Goal: Information Seeking & Learning: Learn about a topic

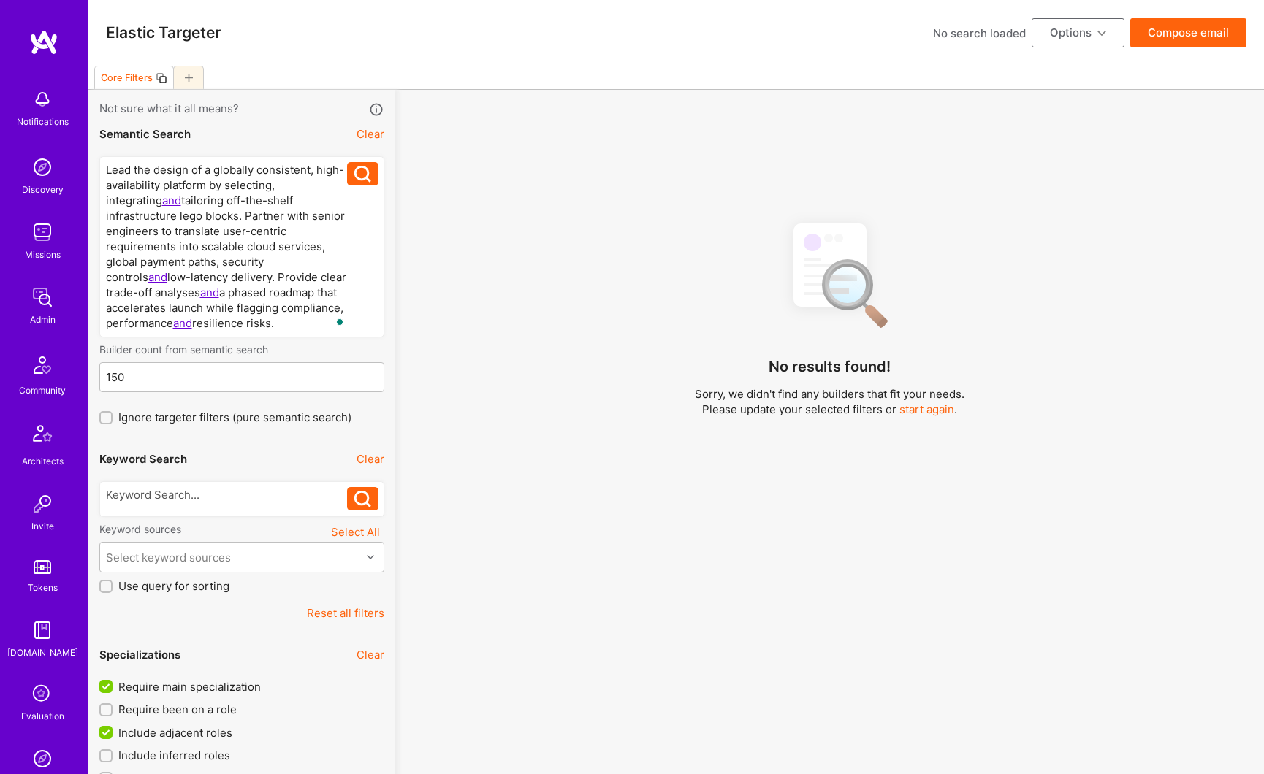
click at [369, 458] on button "Clear" at bounding box center [371, 458] width 28 height 15
click at [372, 137] on button "Clear" at bounding box center [371, 133] width 28 height 15
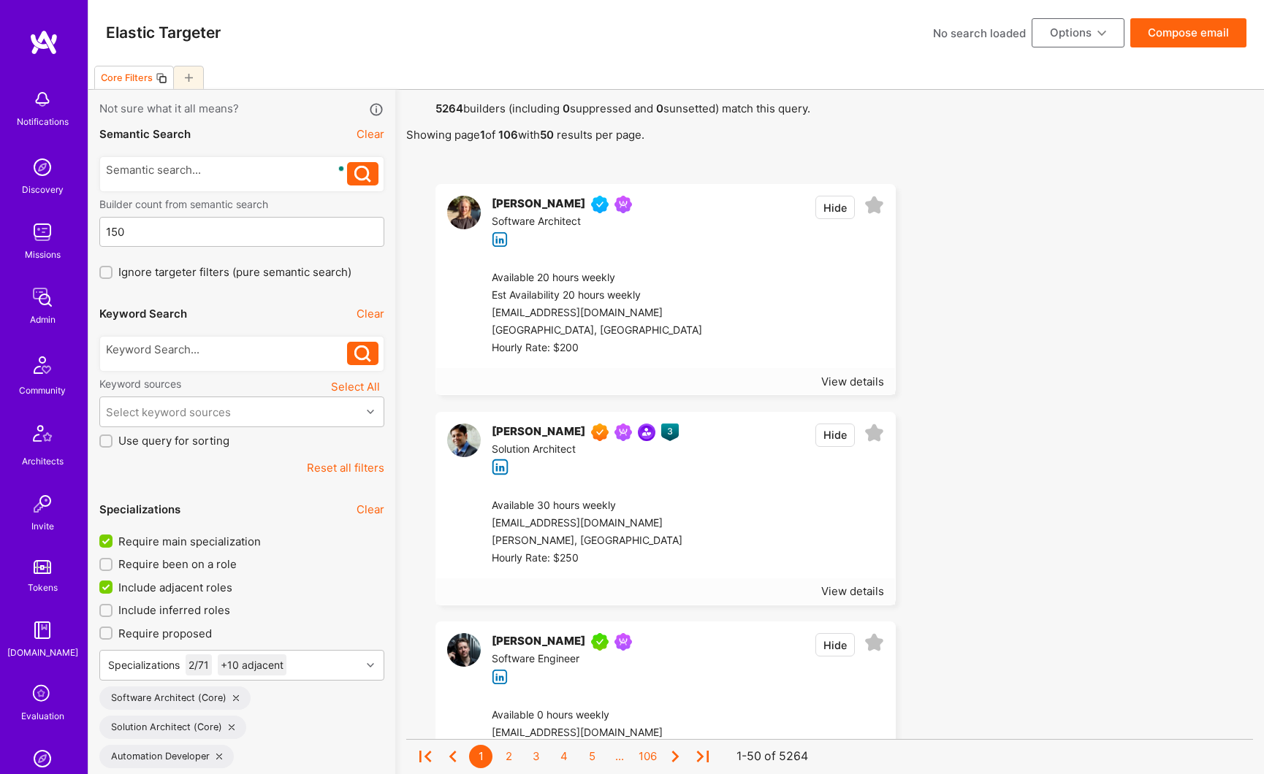
click at [345, 462] on button "Reset all filters" at bounding box center [345, 467] width 77 height 15
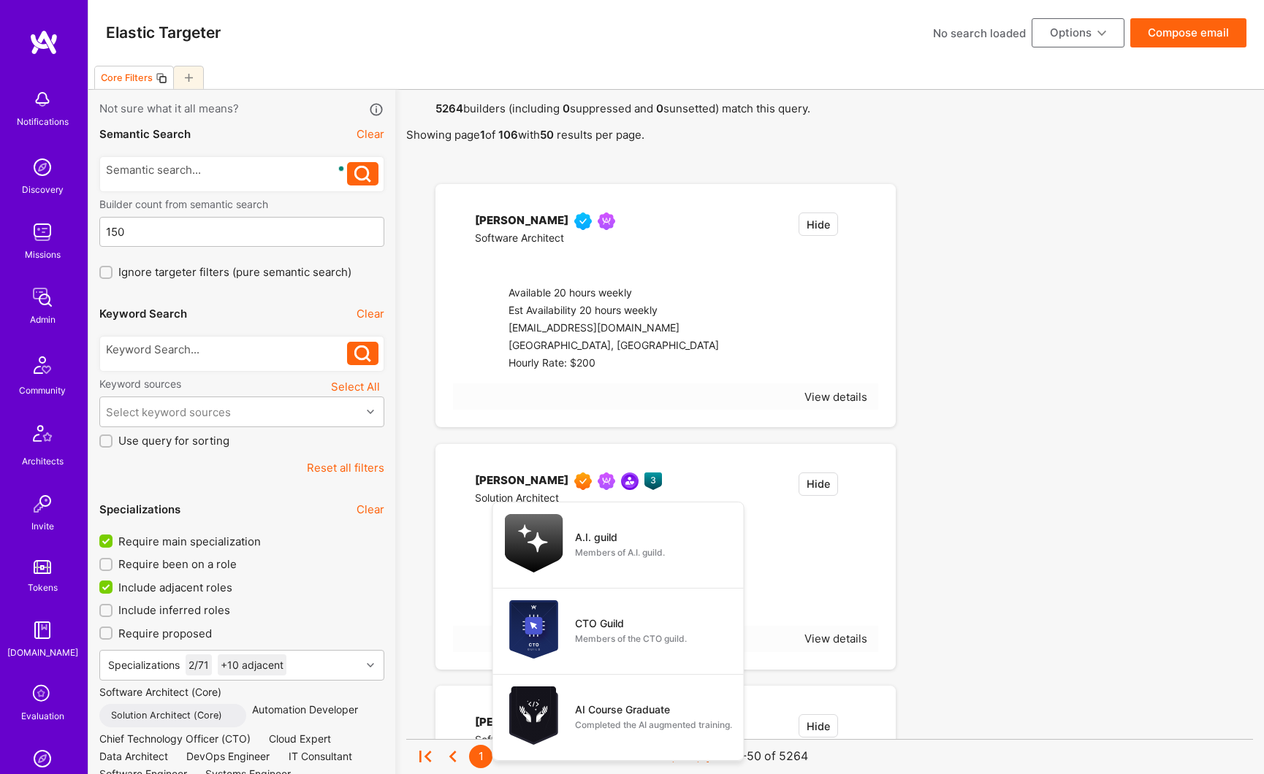
checkbox input "false"
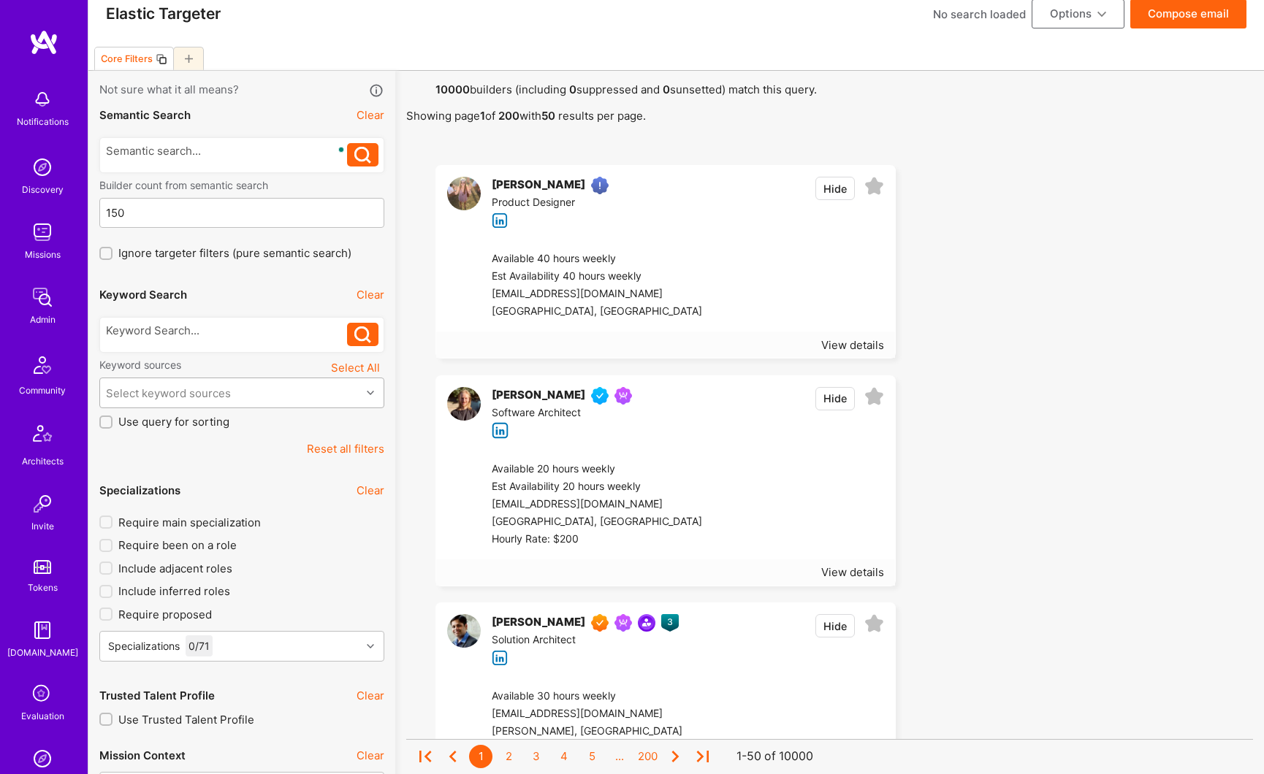
scroll to position [28, 0]
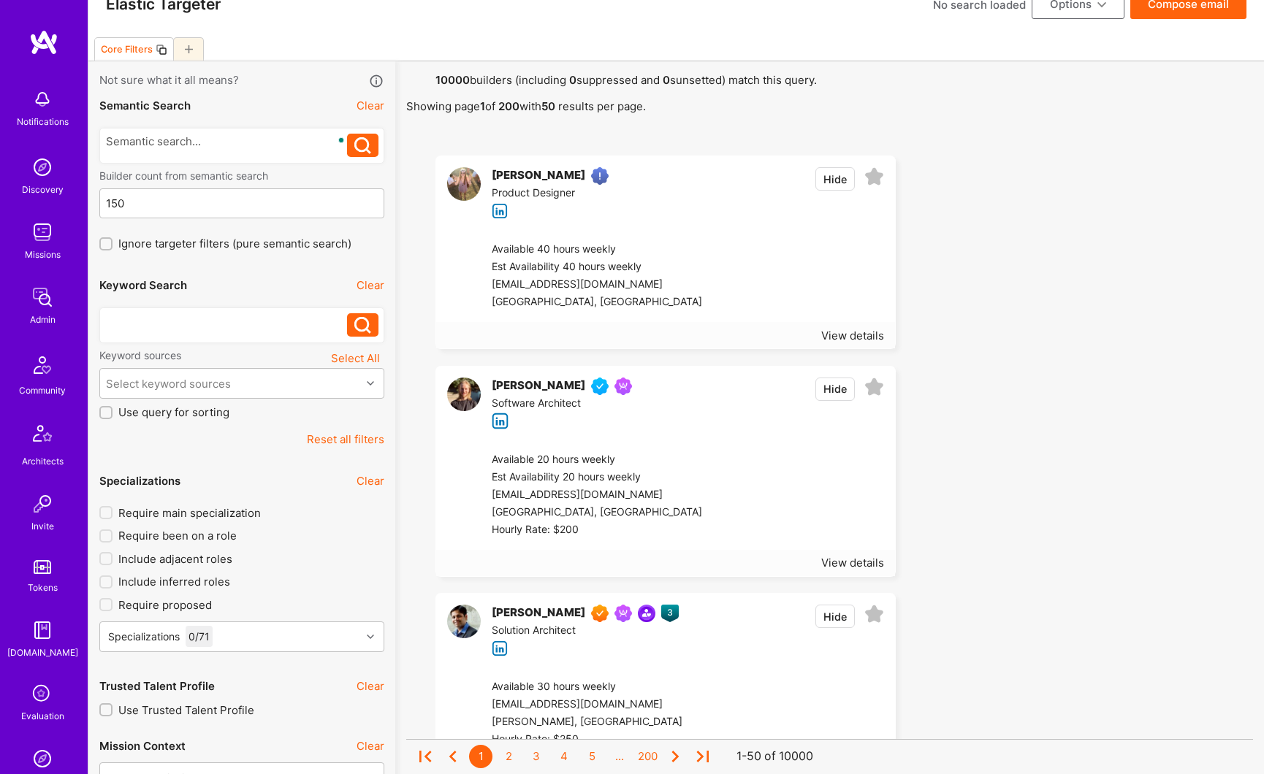
click at [177, 327] on div at bounding box center [227, 320] width 242 height 15
click at [370, 329] on icon at bounding box center [362, 325] width 17 height 17
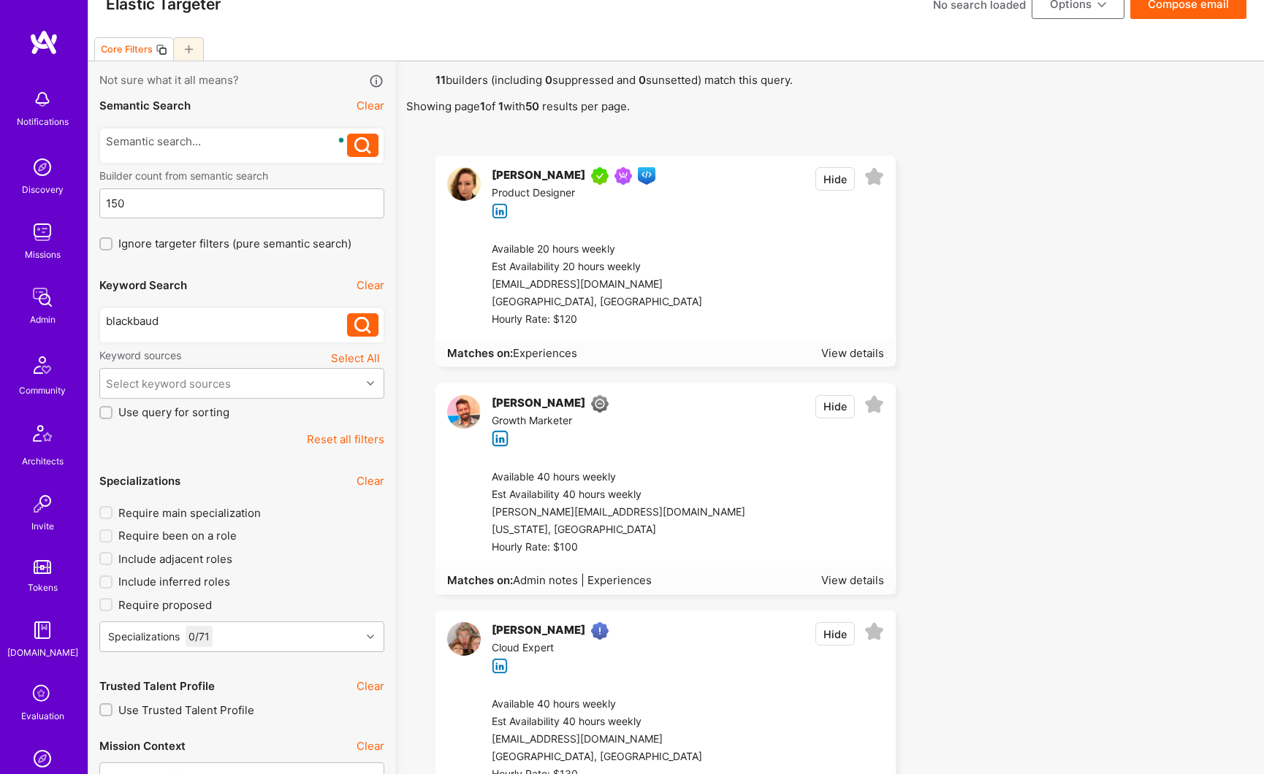
click at [360, 329] on icon at bounding box center [362, 325] width 17 height 17
click at [872, 357] on div "View details" at bounding box center [852, 353] width 63 height 15
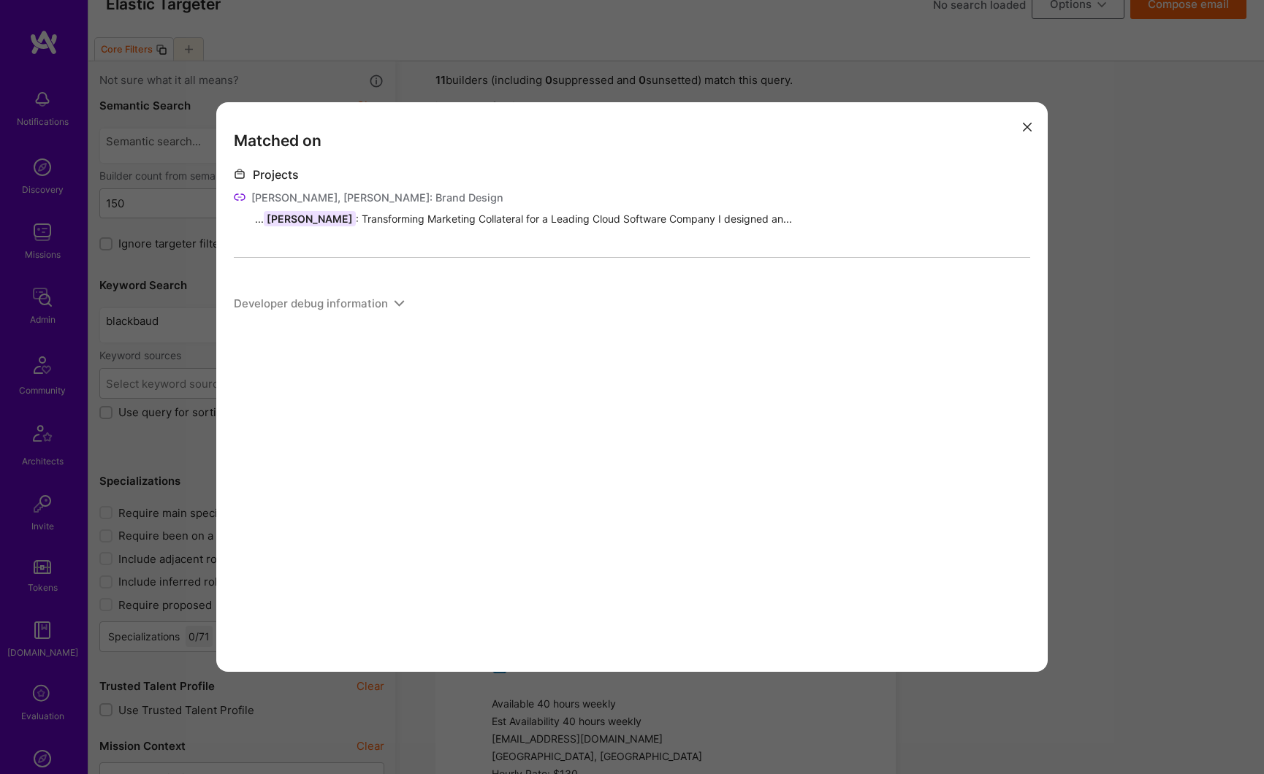
click at [1024, 126] on icon "modal" at bounding box center [1027, 127] width 9 height 9
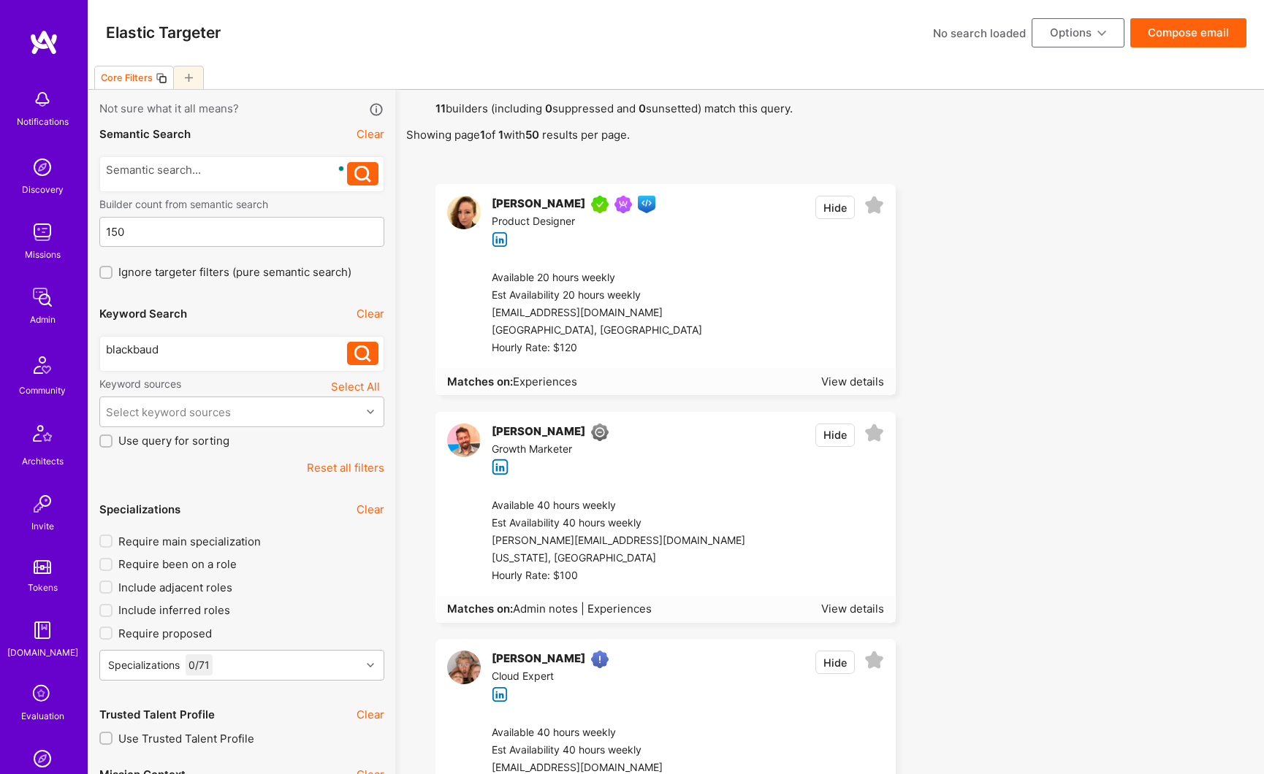
click at [558, 202] on div "[PERSON_NAME]" at bounding box center [539, 205] width 94 height 18
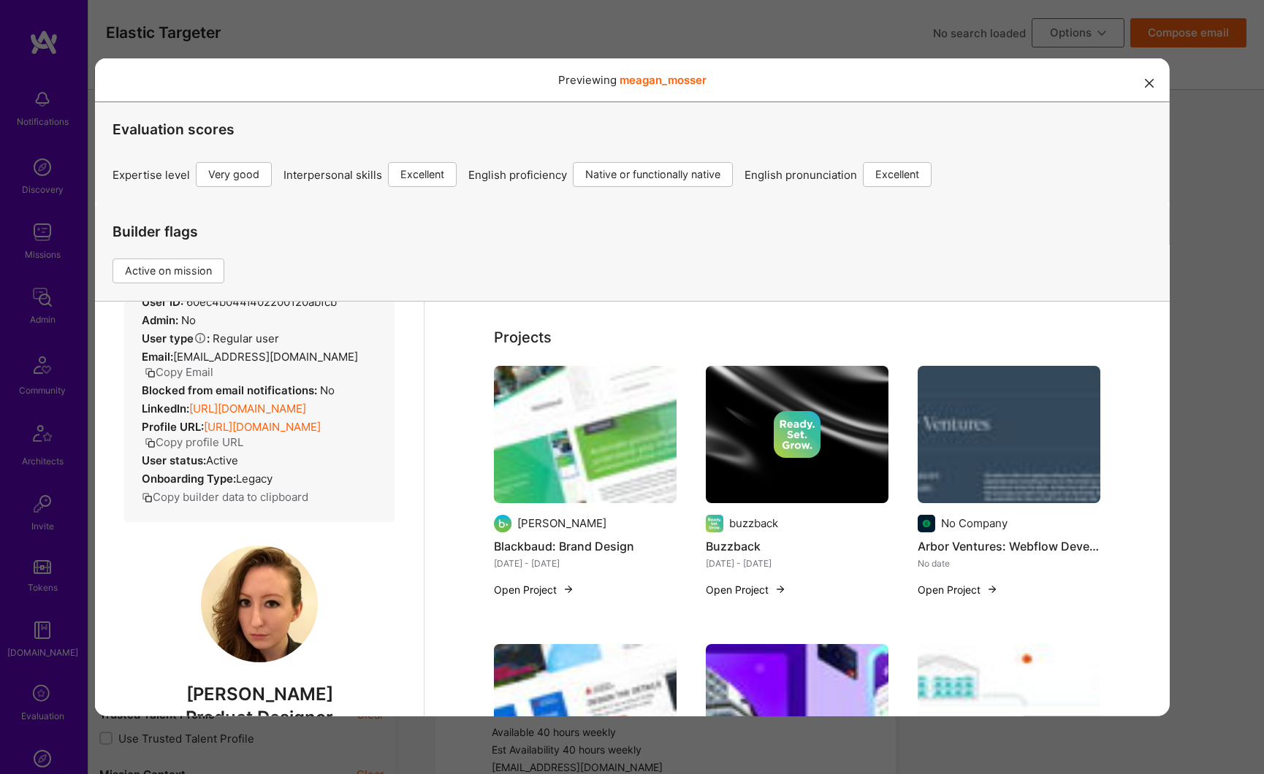
scroll to position [305, 0]
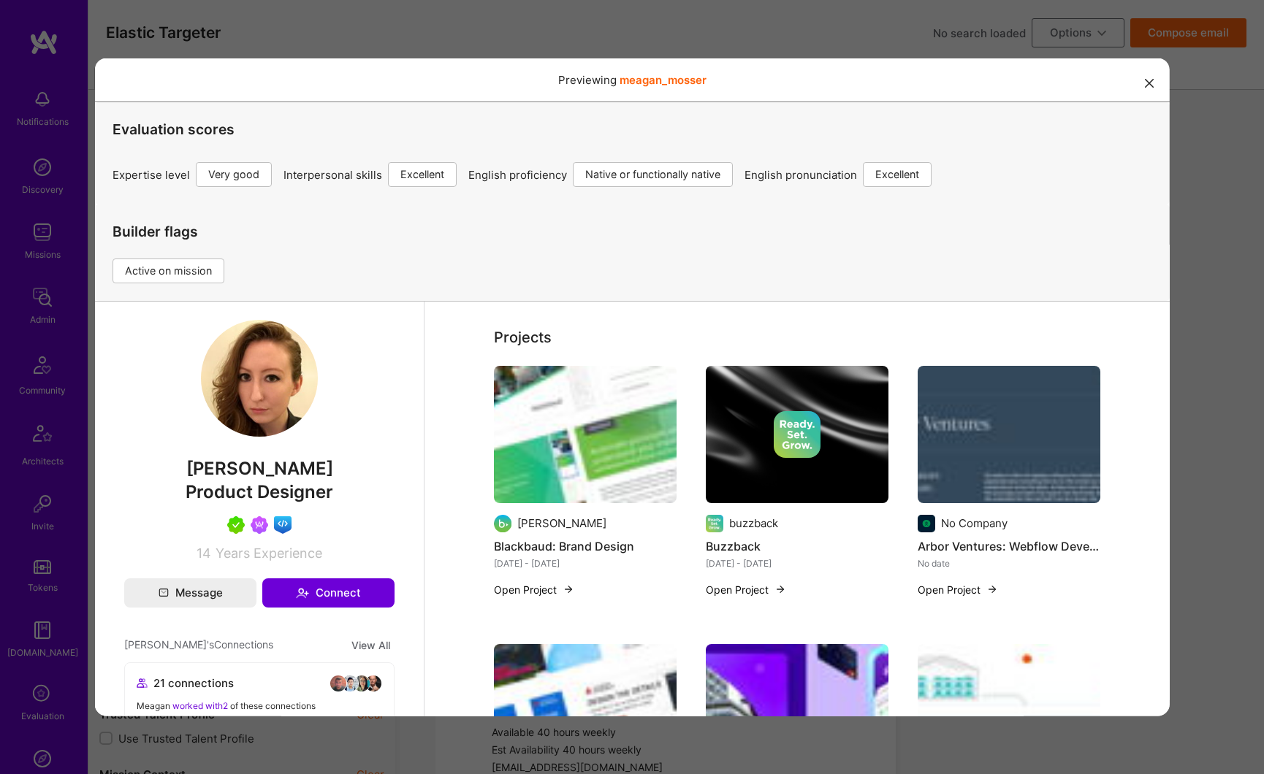
click at [538, 427] on img at bounding box center [584, 433] width 183 height 137
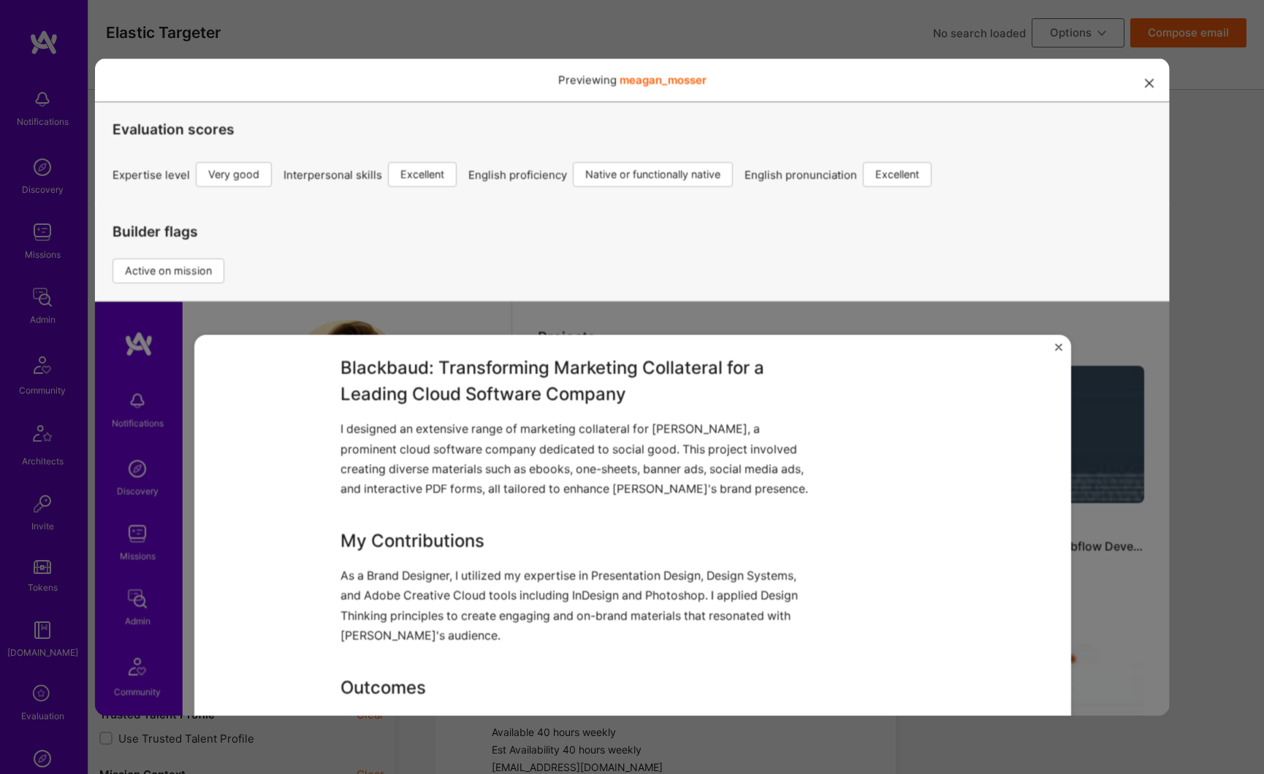
scroll to position [515, 0]
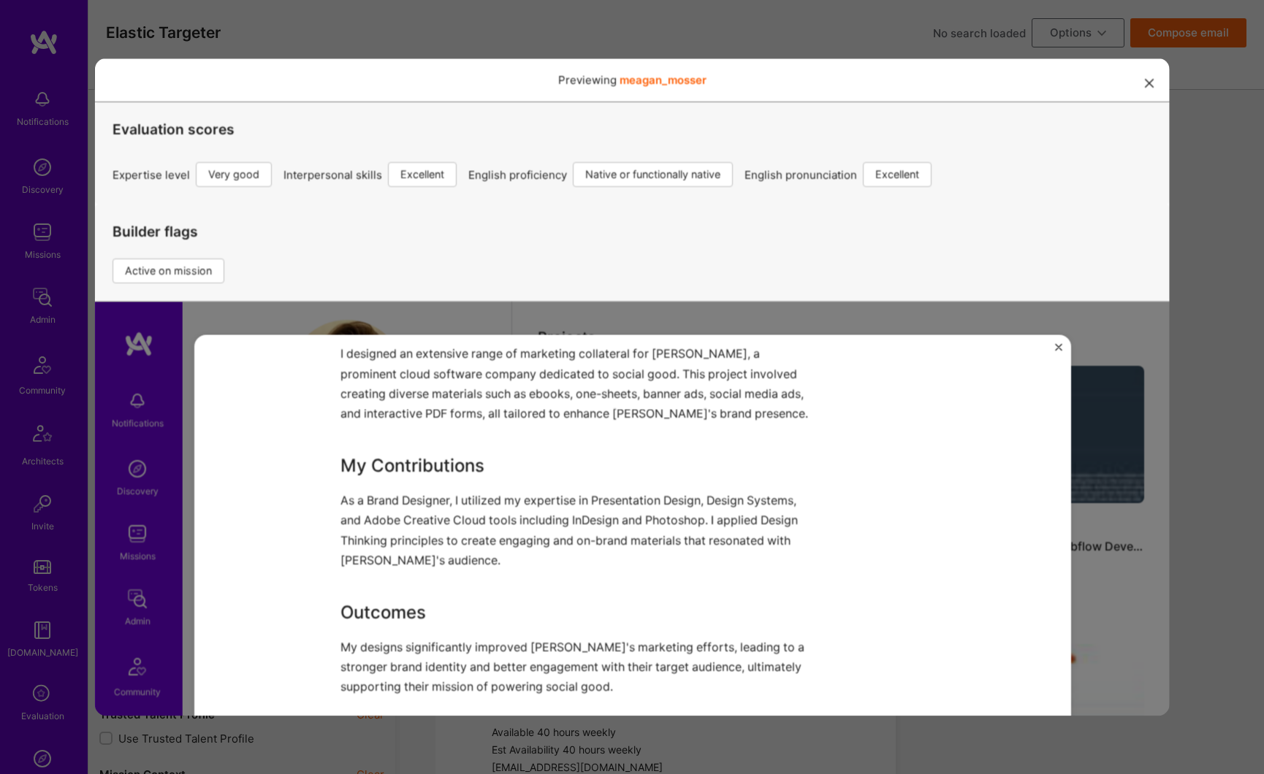
click at [1054, 348] on img "Close" at bounding box center [1057, 346] width 7 height 7
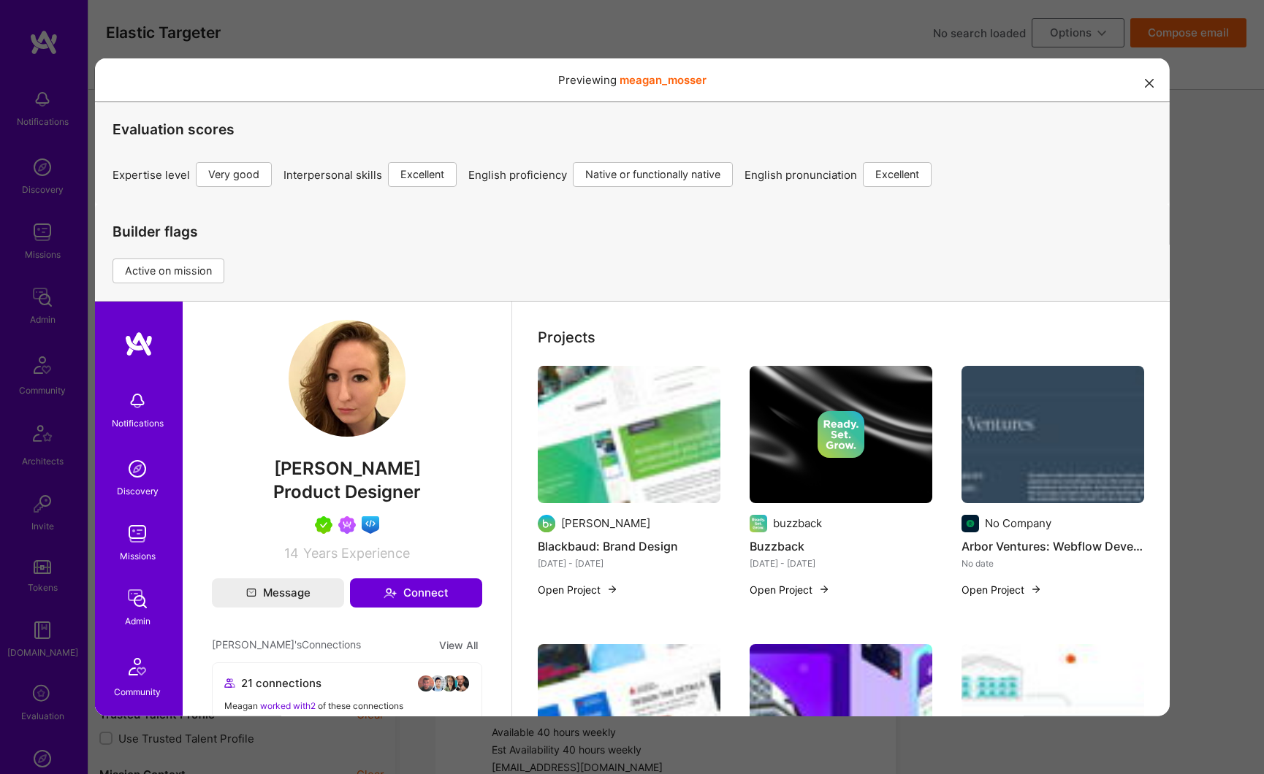
scroll to position [637, 0]
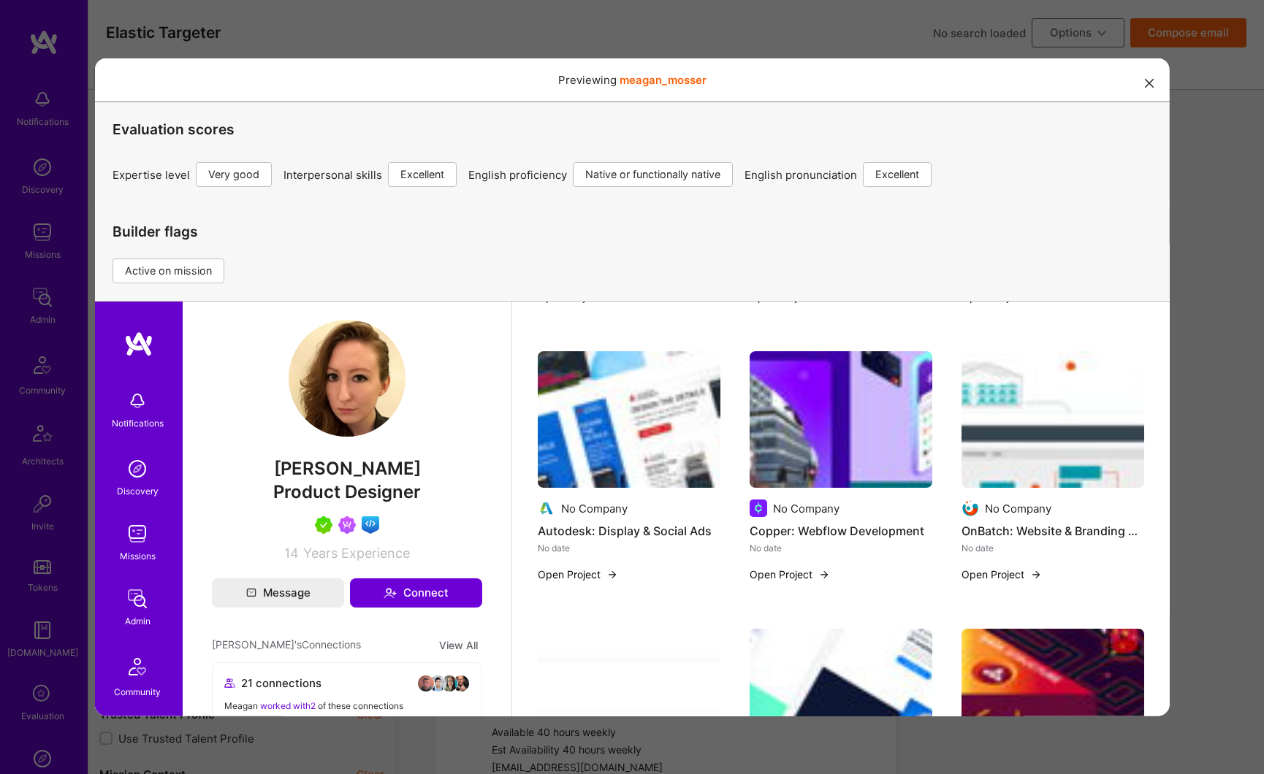
click at [1146, 80] on div "Previewing meagan_mosser Evaluation scores Expertise level Very good Interperso…" at bounding box center [632, 387] width 1075 height 658
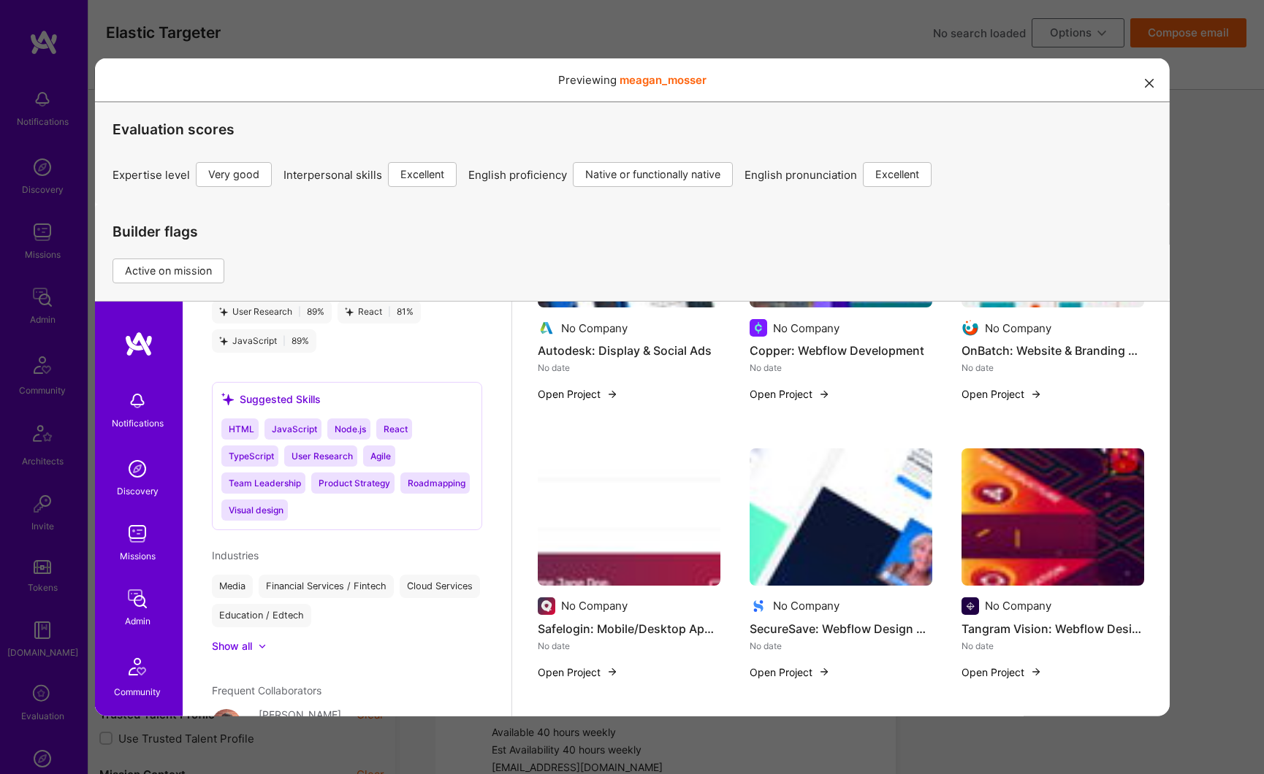
scroll to position [827, 0]
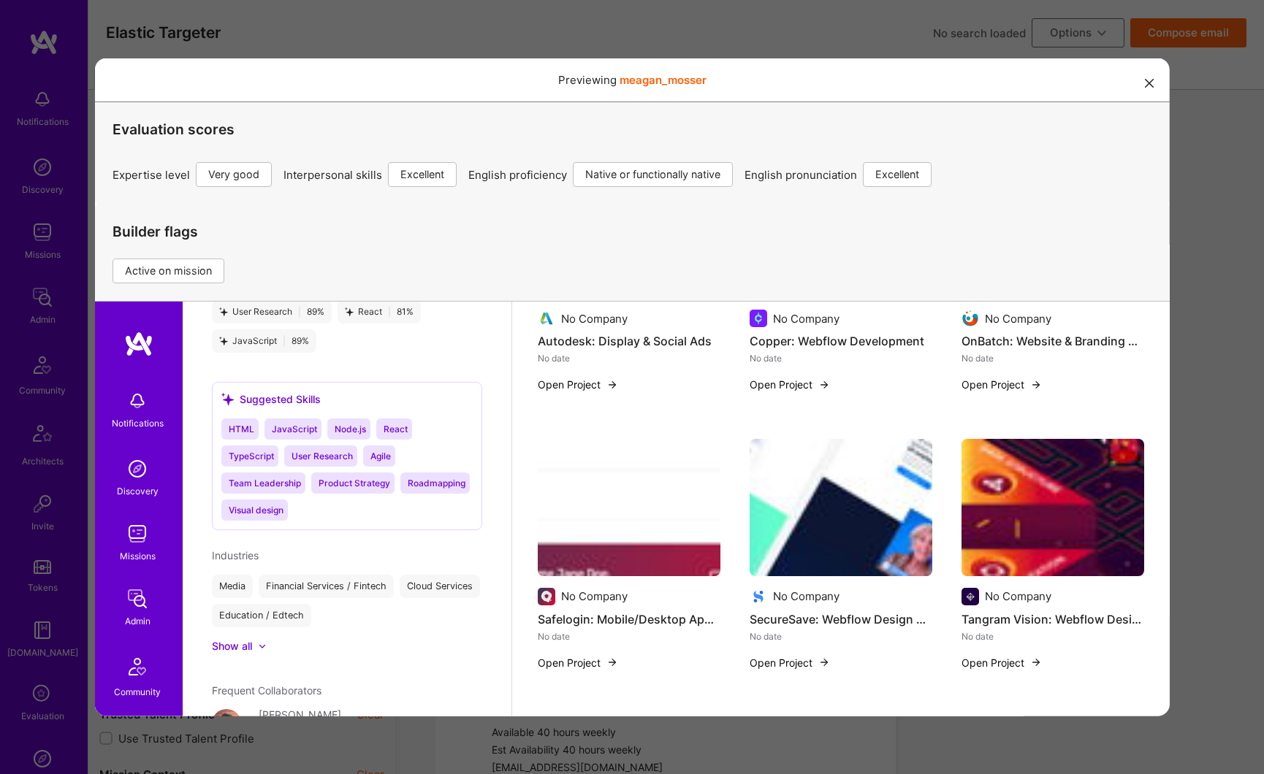
click at [1144, 86] on icon "modal" at bounding box center [1148, 82] width 9 height 9
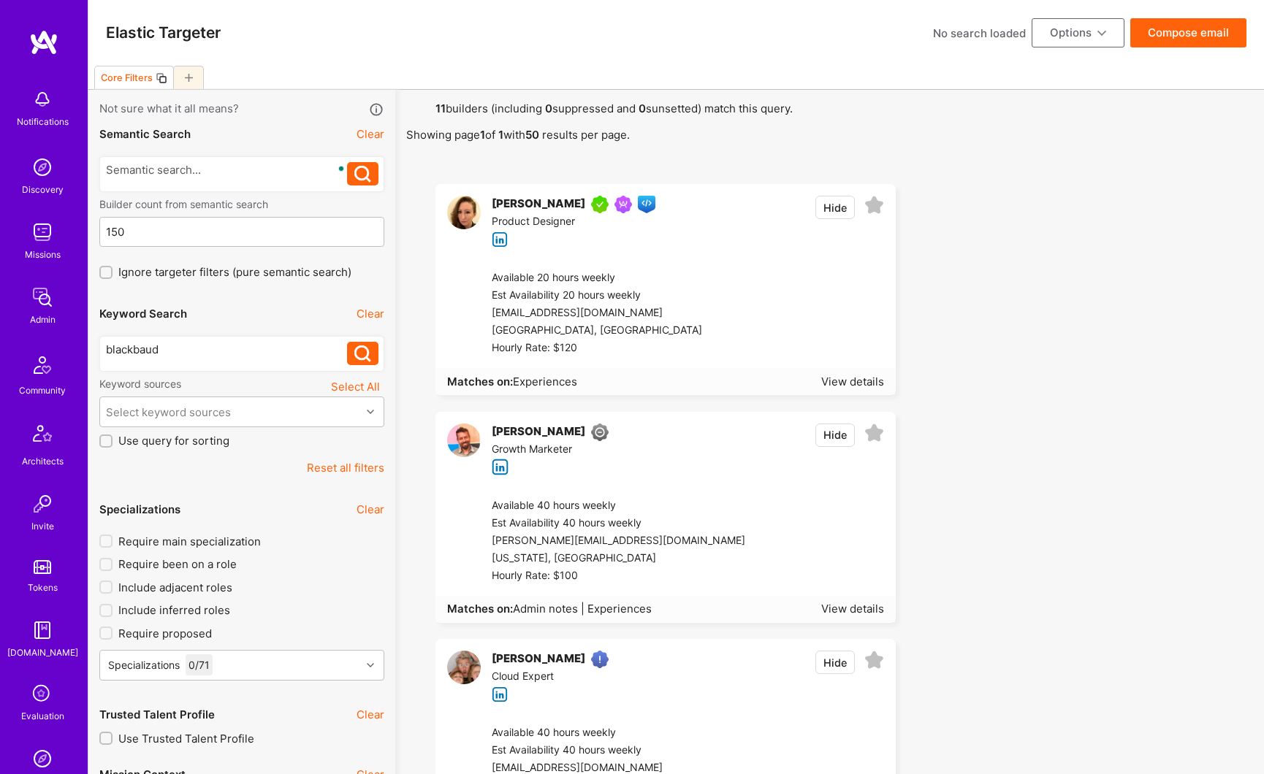
scroll to position [229, 0]
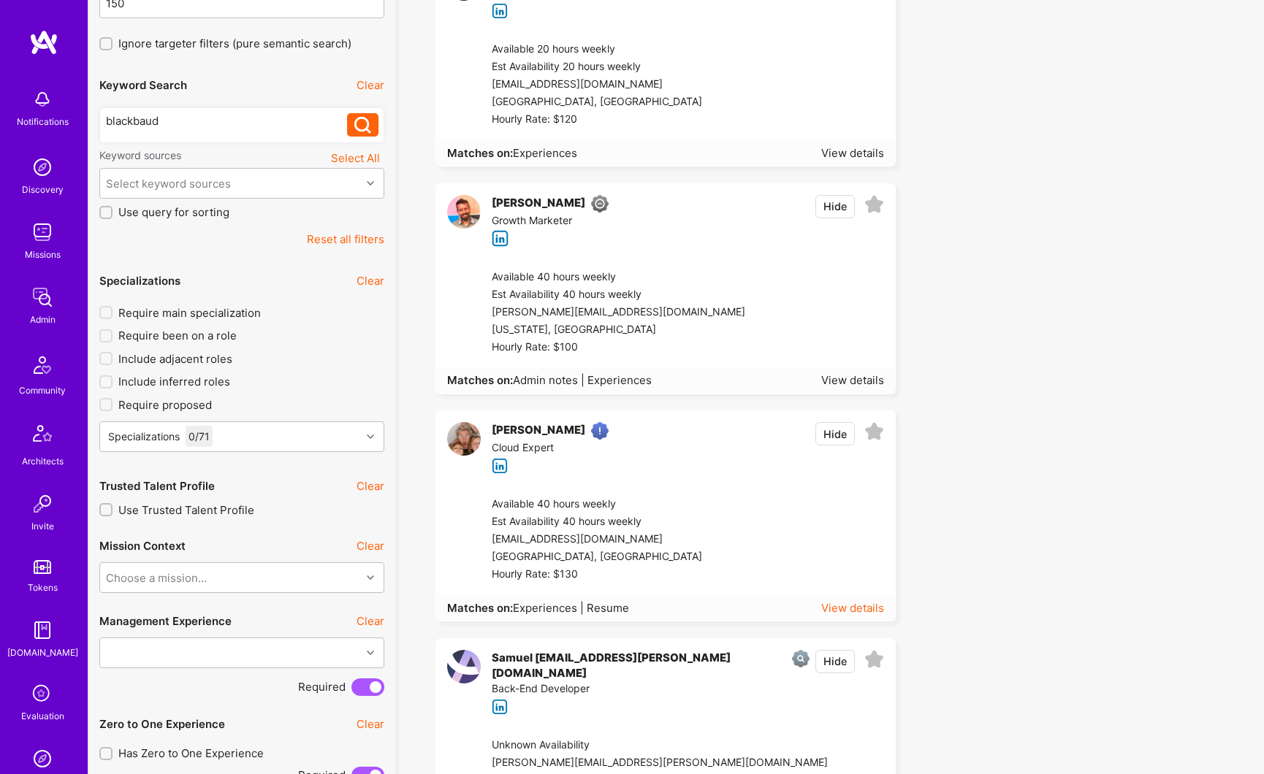
click at [846, 609] on div "View details" at bounding box center [852, 608] width 63 height 15
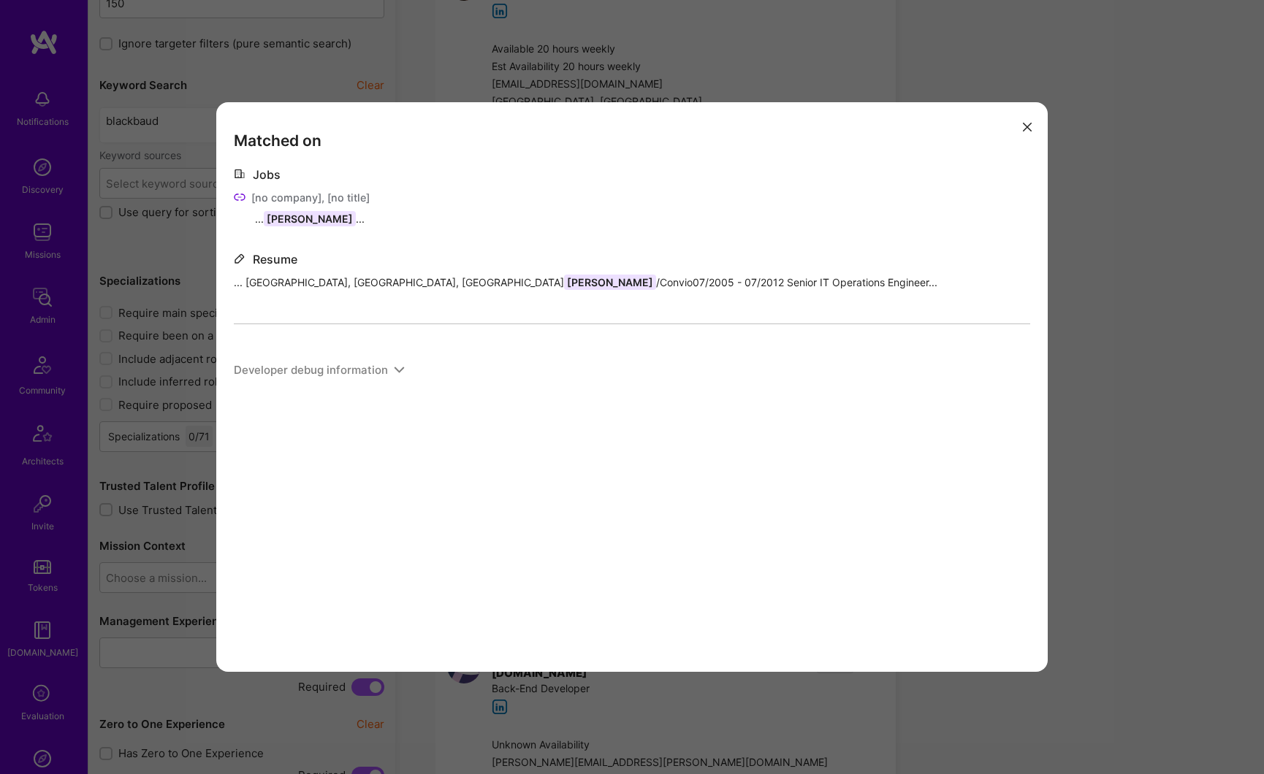
click at [1029, 125] on icon "modal" at bounding box center [1027, 127] width 9 height 9
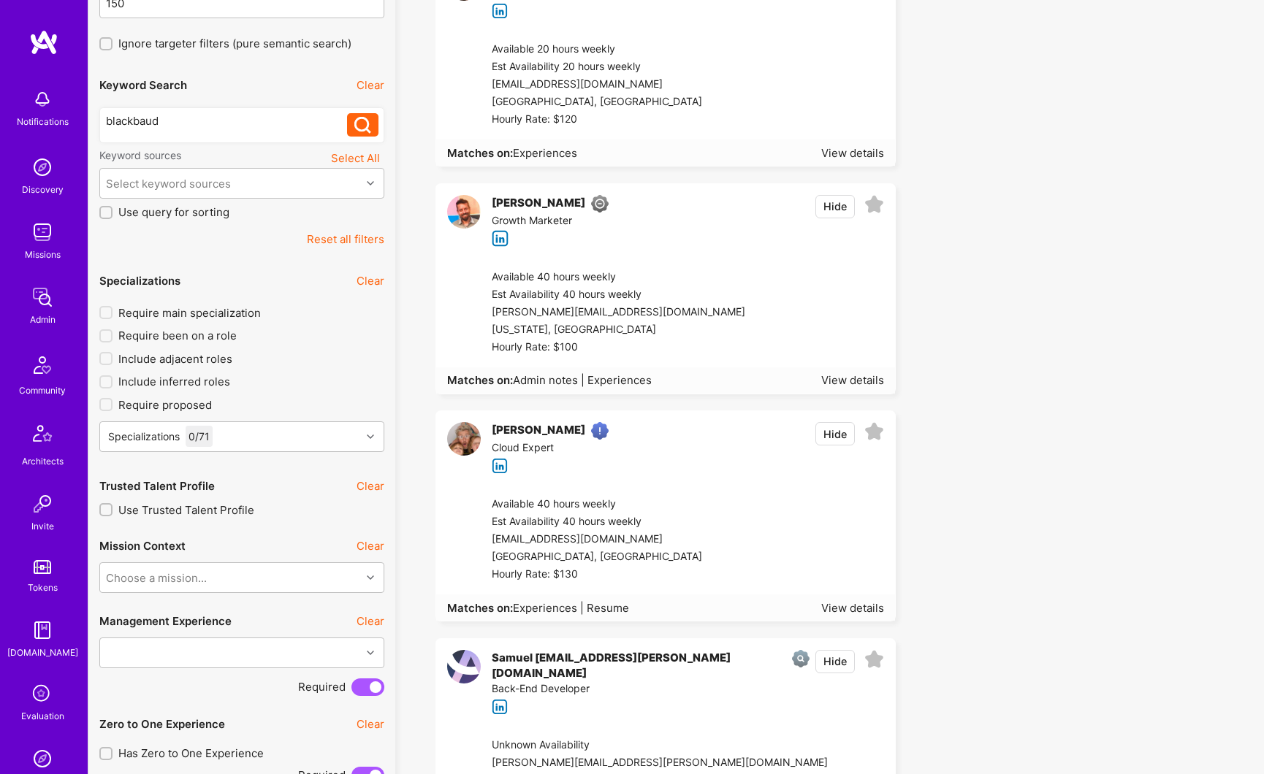
click at [521, 431] on div "[PERSON_NAME]" at bounding box center [539, 431] width 94 height 18
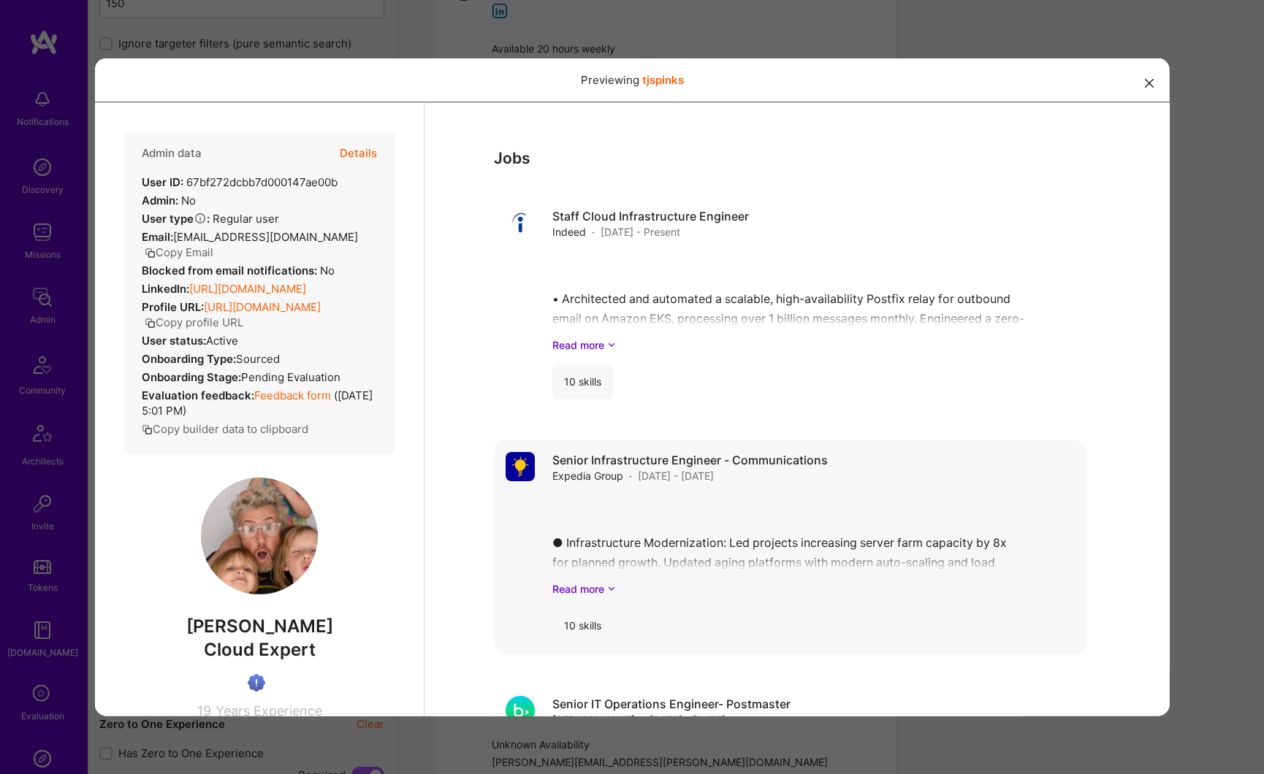
scroll to position [650, 0]
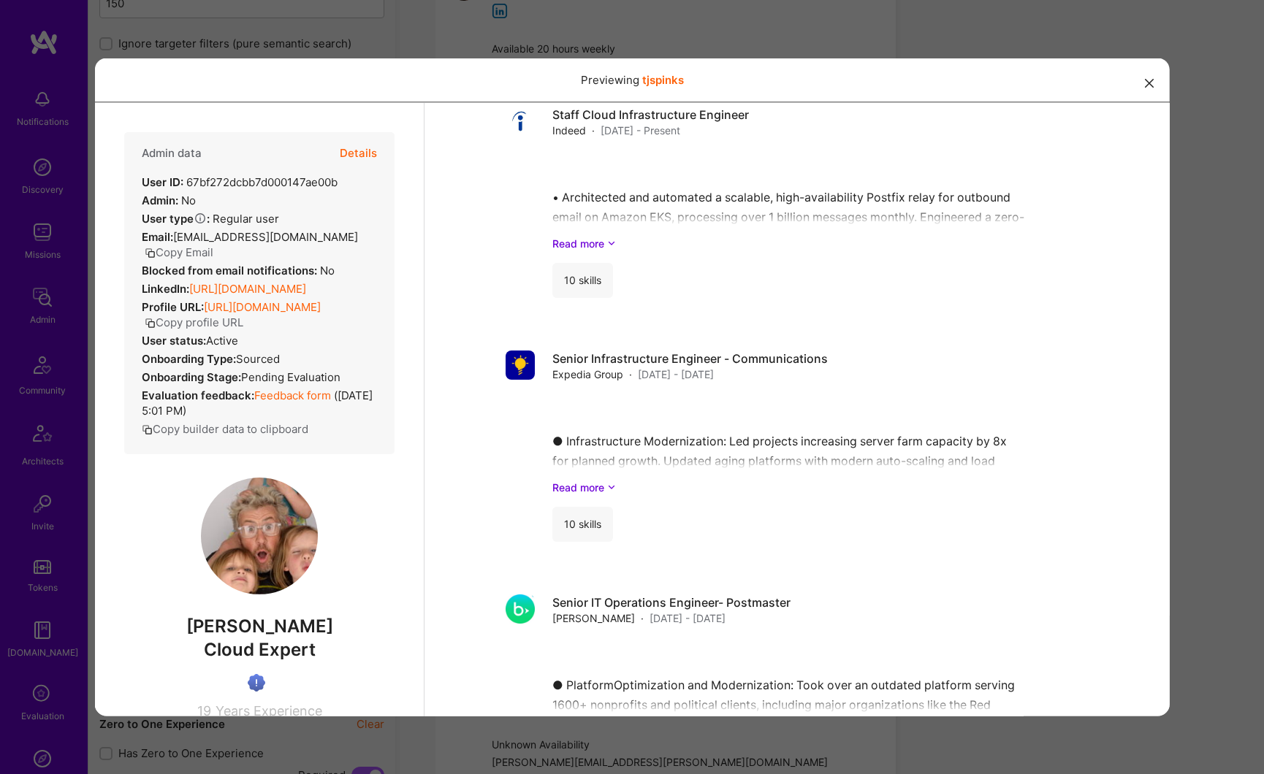
click at [1144, 85] on icon "modal" at bounding box center [1148, 82] width 9 height 9
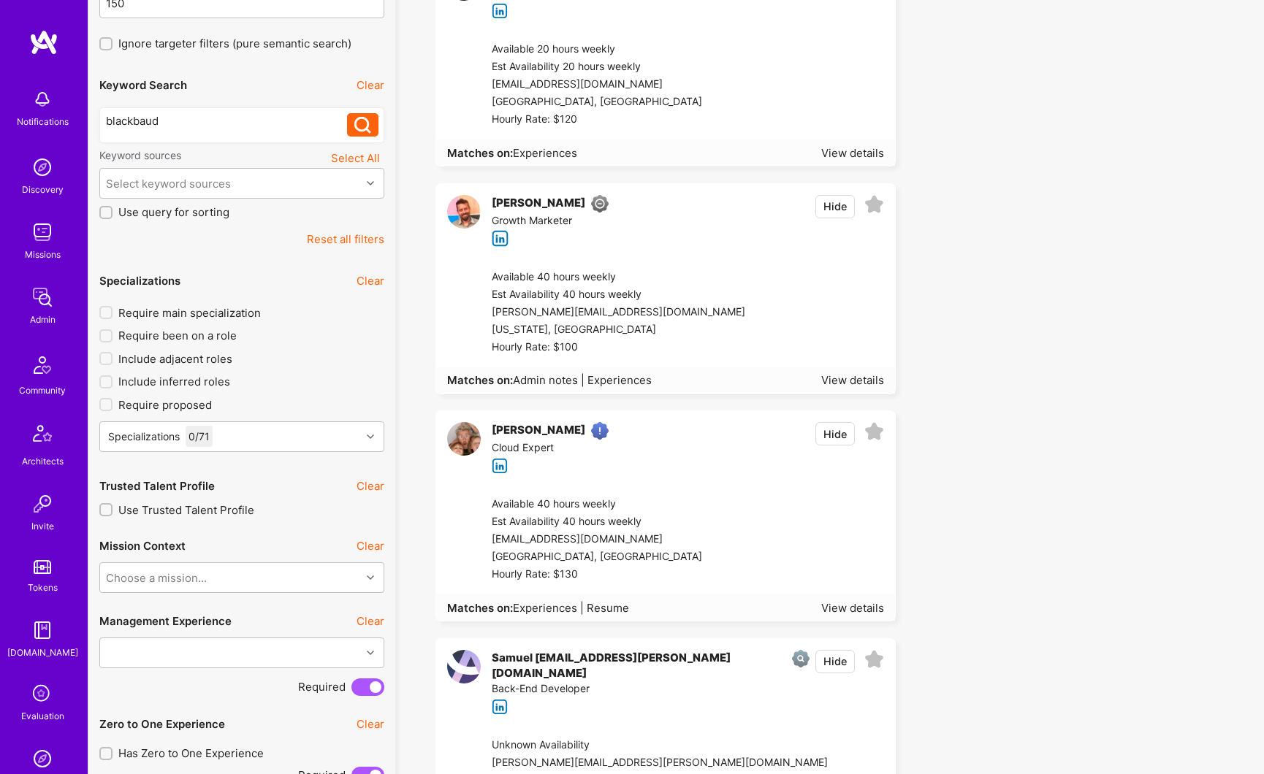
scroll to position [0, 0]
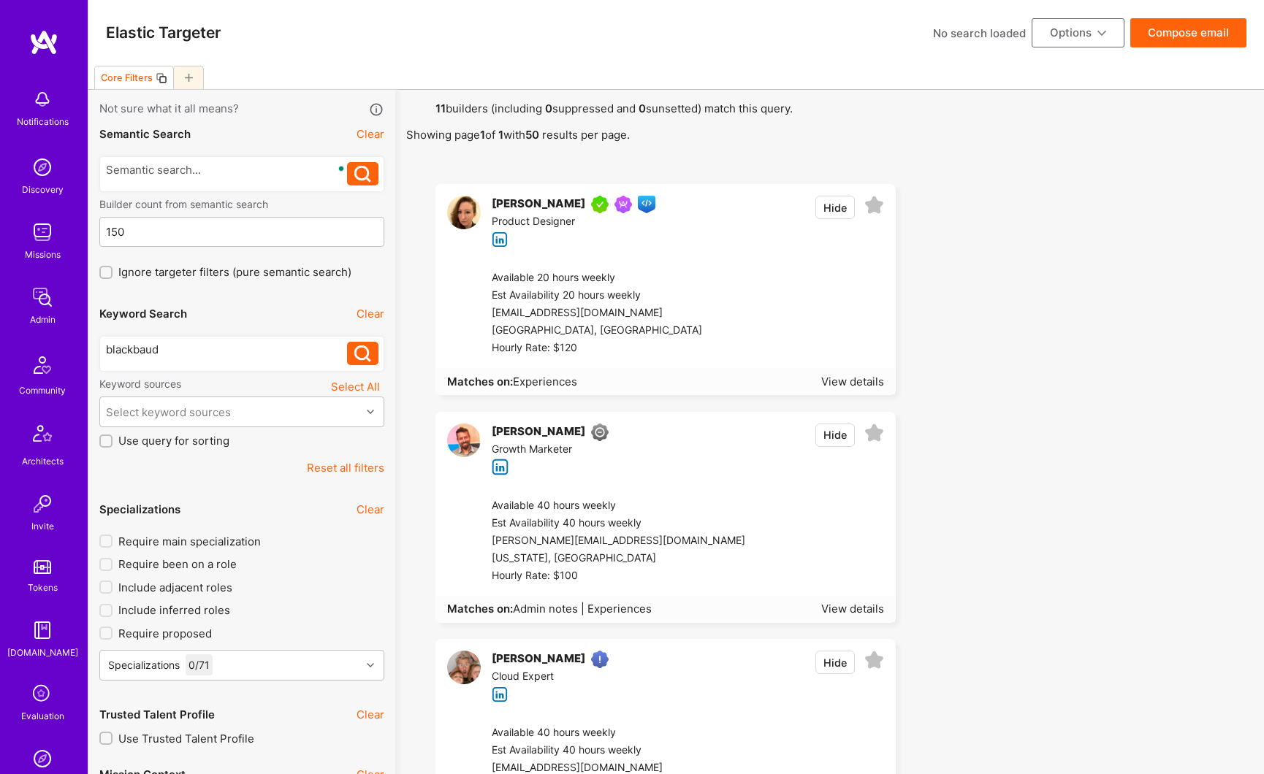
click at [507, 205] on div "[PERSON_NAME]" at bounding box center [539, 205] width 94 height 18
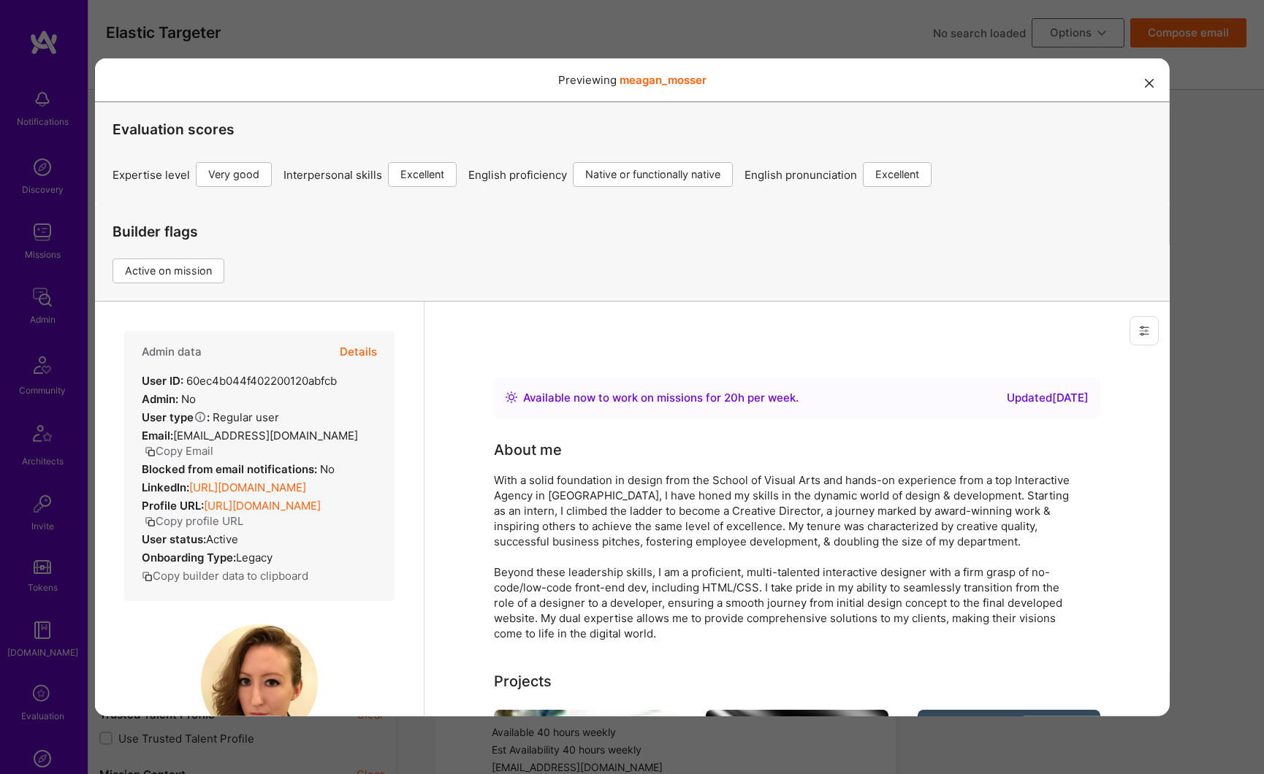
click at [300, 494] on link "[URL][DOMAIN_NAME]" at bounding box center [246, 487] width 117 height 14
click at [1144, 85] on icon "modal" at bounding box center [1148, 82] width 9 height 9
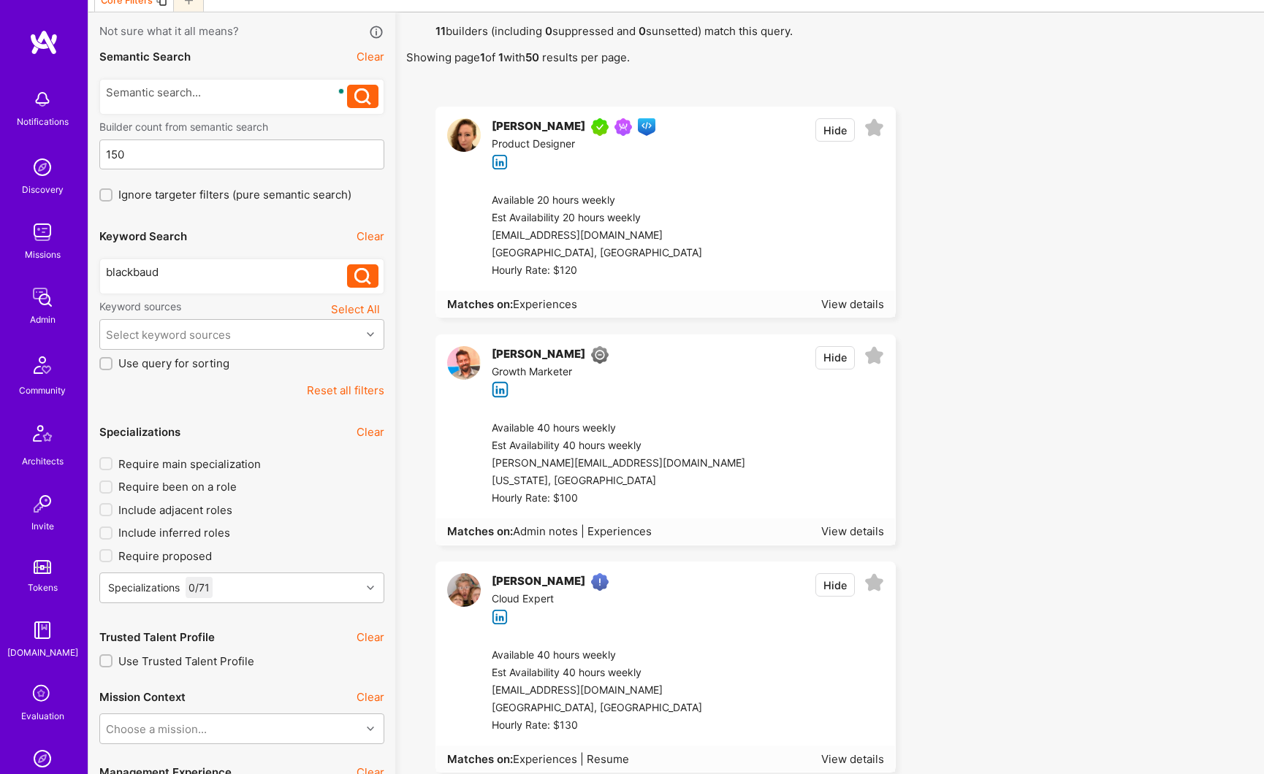
scroll to position [129, 0]
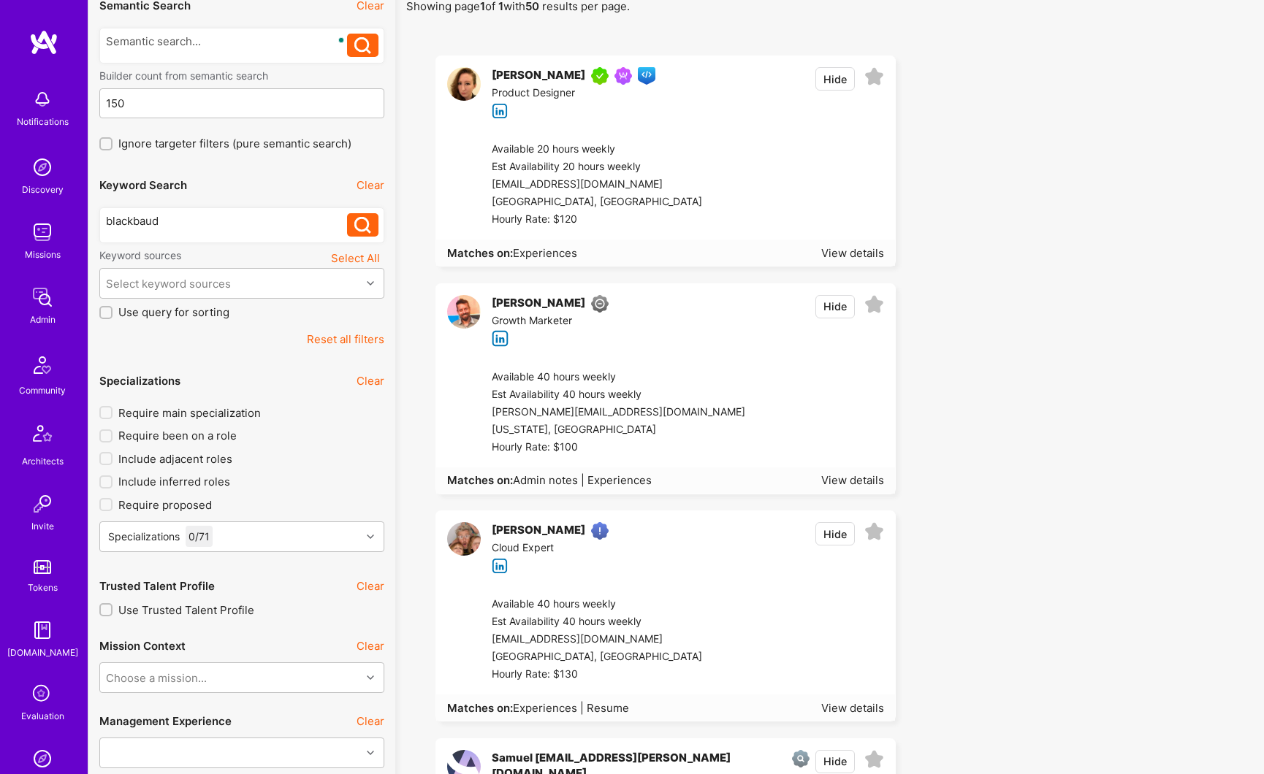
click at [516, 530] on div "[PERSON_NAME]" at bounding box center [539, 531] width 94 height 18
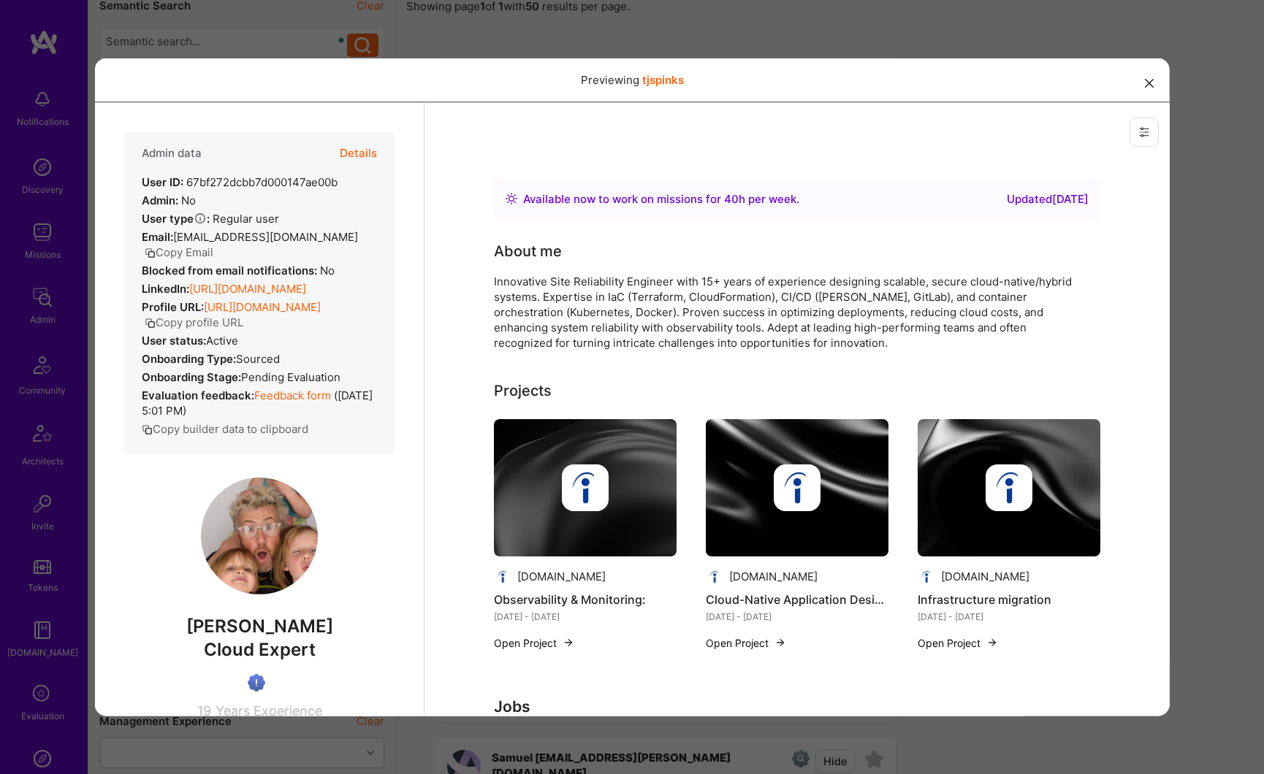
scroll to position [0, 0]
click at [305, 281] on link "[URL][DOMAIN_NAME]" at bounding box center [246, 288] width 117 height 14
click at [1222, 517] on div "Previewing tjspinks" at bounding box center [632, 387] width 1264 height 774
